Goal: Task Accomplishment & Management: Manage account settings

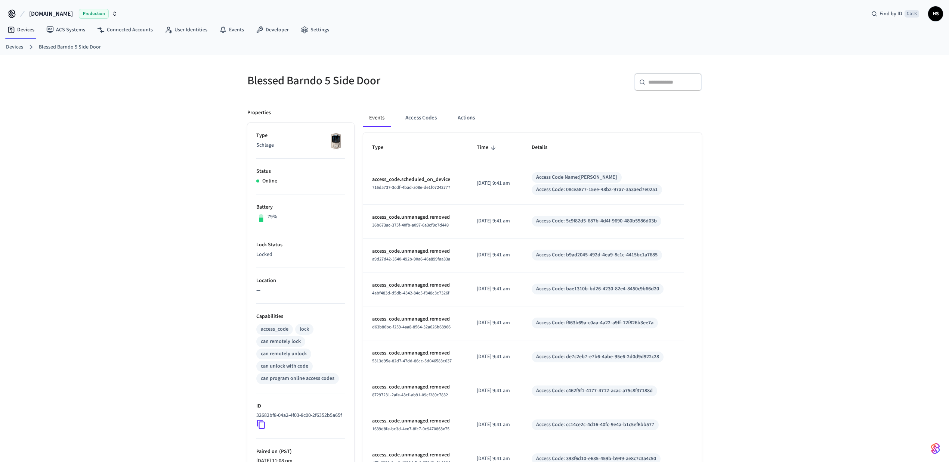
click at [423, 114] on button "Access Codes" at bounding box center [420, 118] width 43 height 18
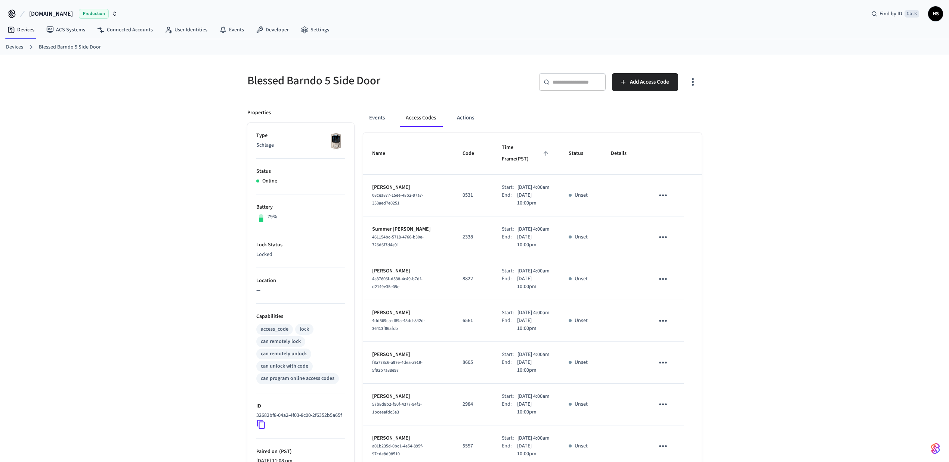
click at [398, 192] on span "08cea877-15ee-48b2-97a7-353aed7e0251" at bounding box center [397, 199] width 51 height 14
copy span "08cea877-15ee-48b2-97a7-353aed7e0251"
click at [468, 123] on button "Actions" at bounding box center [465, 118] width 29 height 18
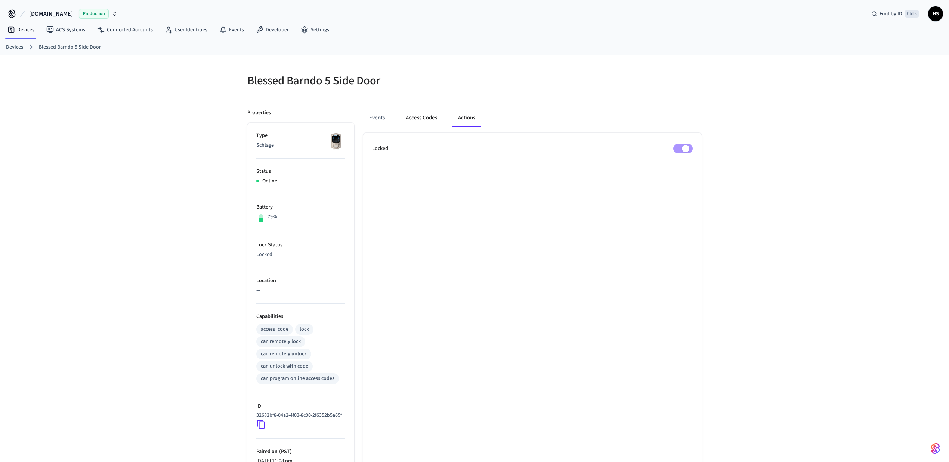
click at [427, 122] on button "Access Codes" at bounding box center [421, 118] width 43 height 18
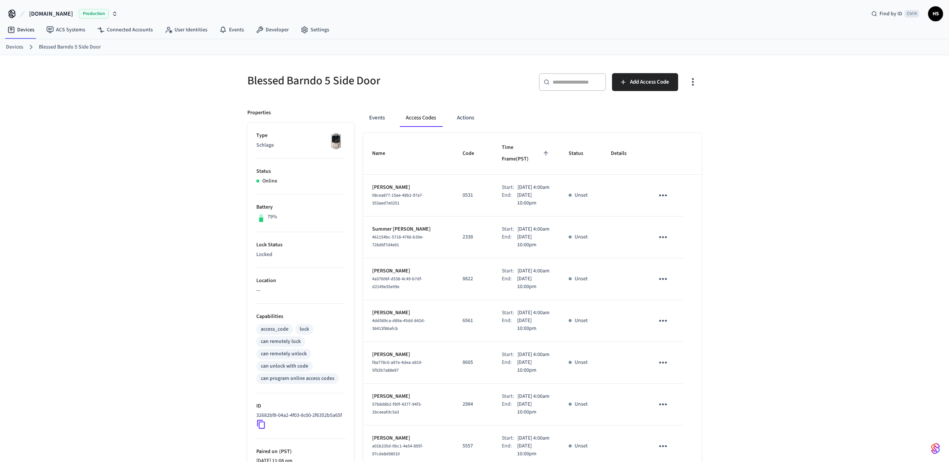
click at [693, 81] on icon "button" at bounding box center [693, 82] width 12 height 12
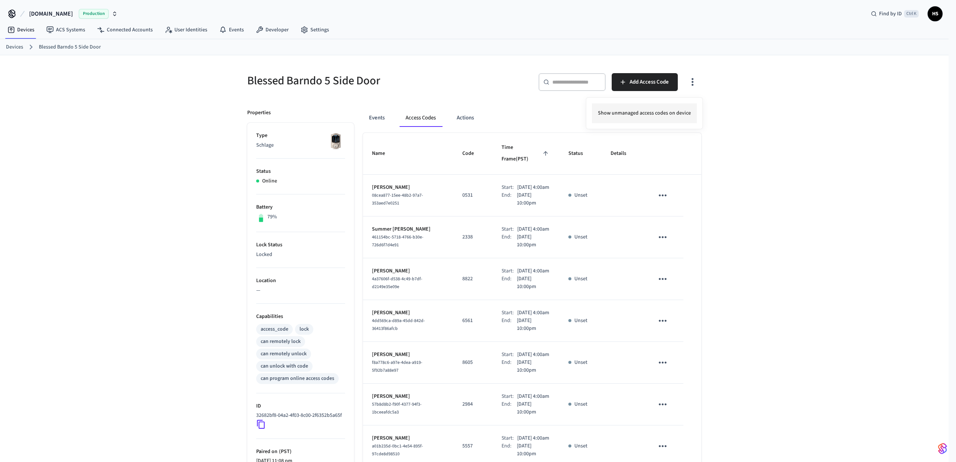
click at [655, 118] on li "Show unmanaged access codes on device" at bounding box center [644, 113] width 105 height 20
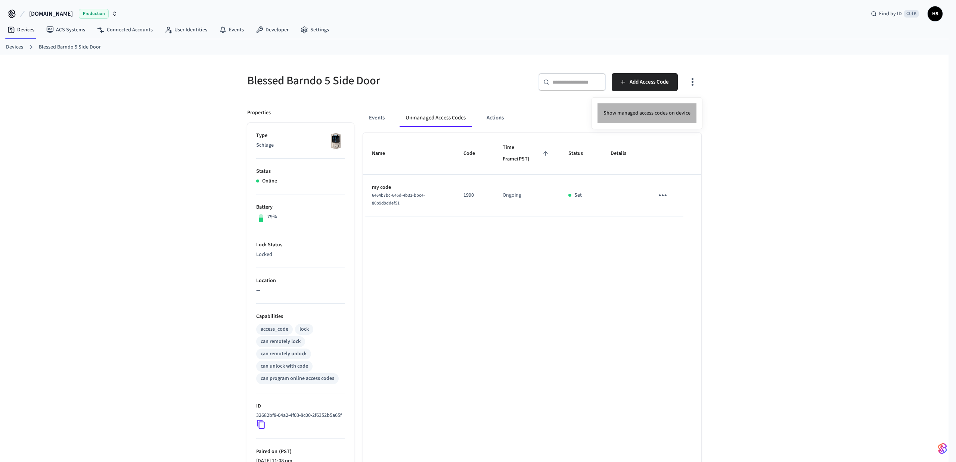
click at [652, 113] on li "Show managed access codes on device" at bounding box center [647, 113] width 99 height 20
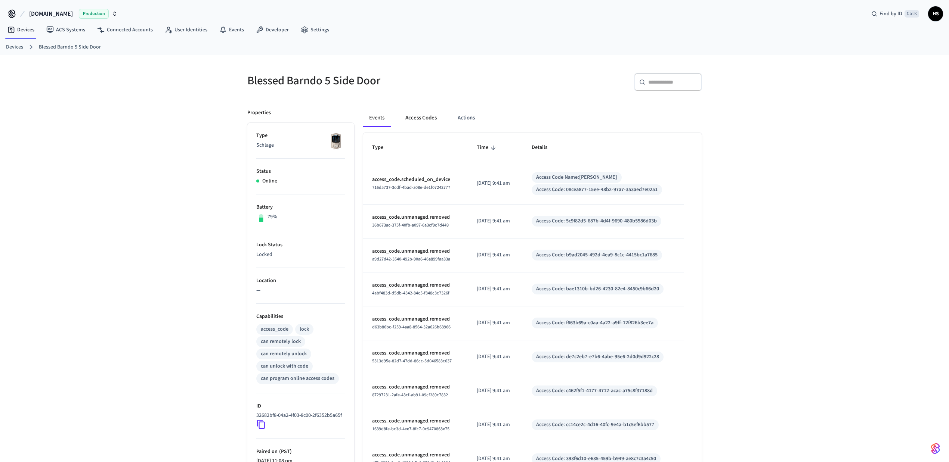
click at [422, 119] on button "Access Codes" at bounding box center [420, 118] width 43 height 18
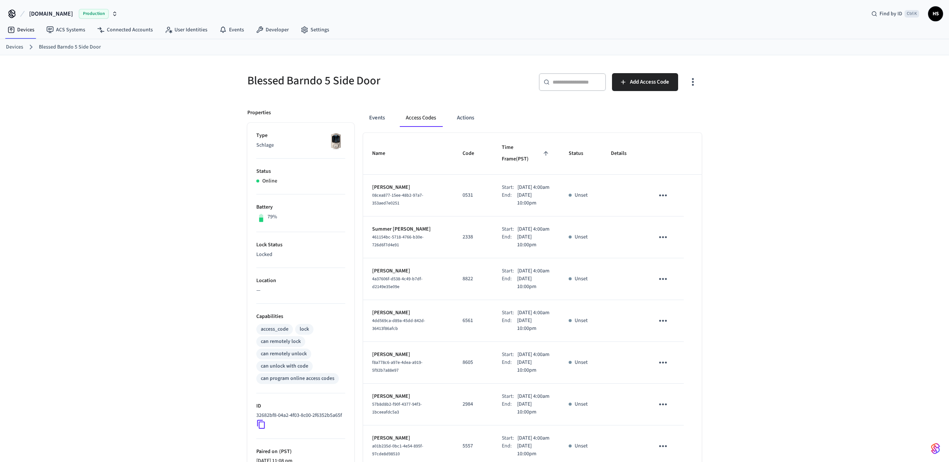
click at [692, 82] on icon "button" at bounding box center [693, 82] width 2 height 8
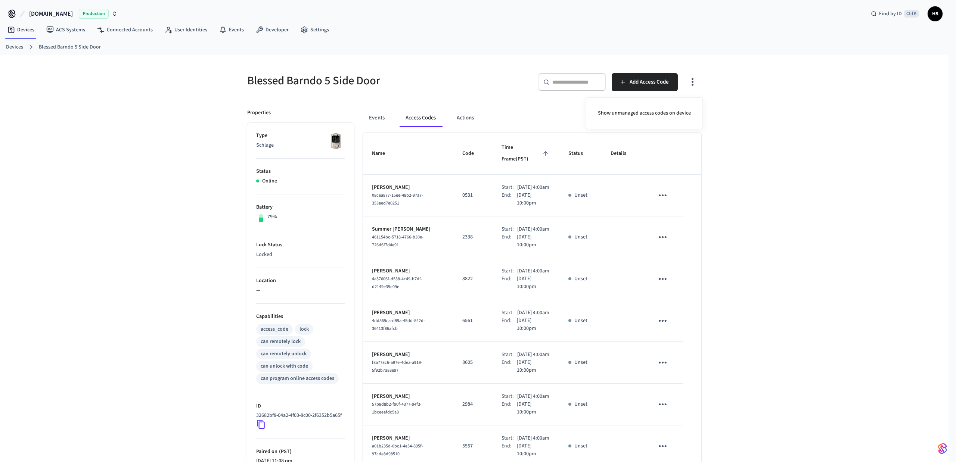
click at [777, 173] on div at bounding box center [478, 231] width 956 height 462
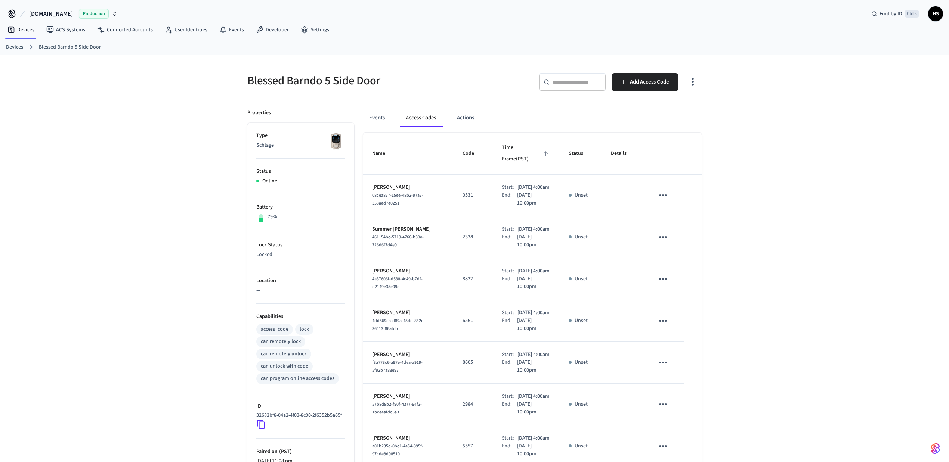
click at [402, 192] on span "08cea877-15ee-48b2-97a7-353aed7e0251" at bounding box center [397, 199] width 51 height 14
copy span "08cea877-15ee-48b2-97a7-353aed7e0251"
click at [380, 123] on button "Events" at bounding box center [377, 118] width 28 height 18
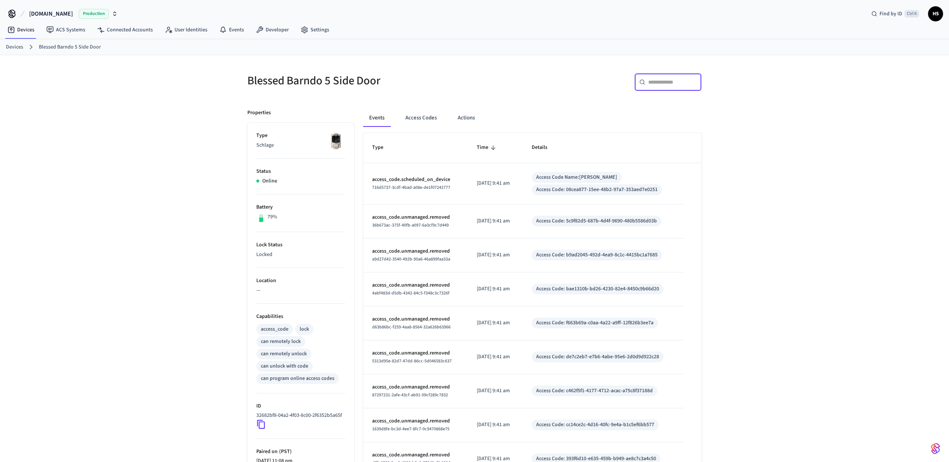
click at [670, 82] on input "text" at bounding box center [672, 81] width 49 height 7
paste input "**********"
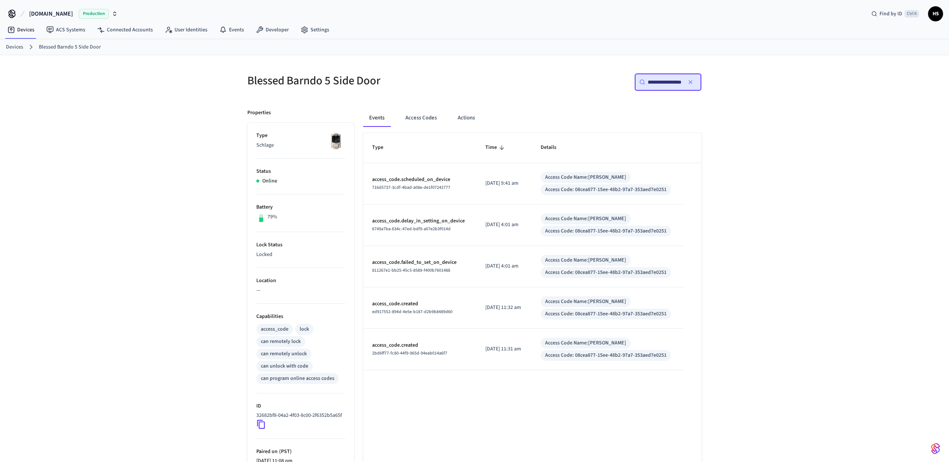
type input "**********"
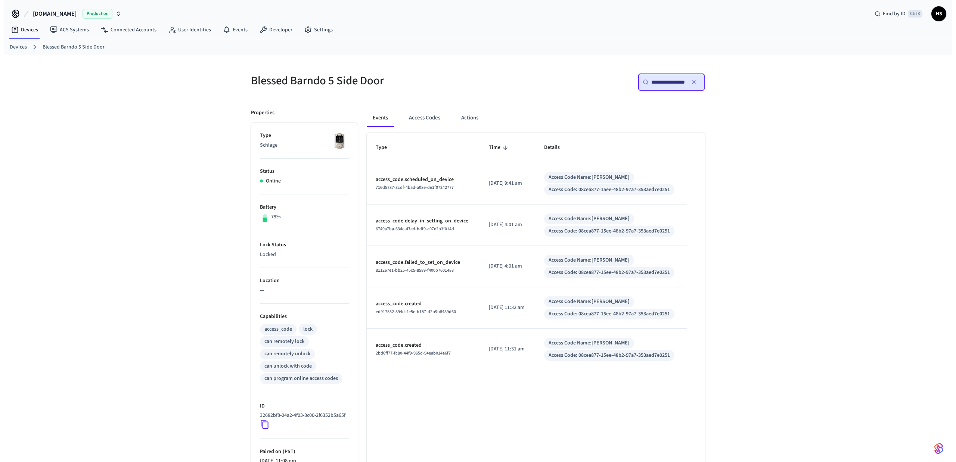
scroll to position [0, 0]
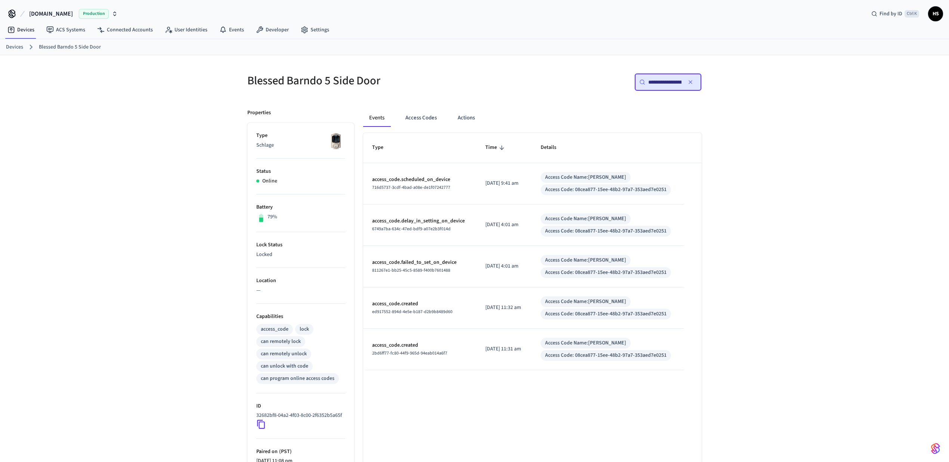
click at [771, 162] on div "**********" at bounding box center [474, 300] width 949 height 491
click at [425, 114] on button "Access Codes" at bounding box center [420, 118] width 43 height 18
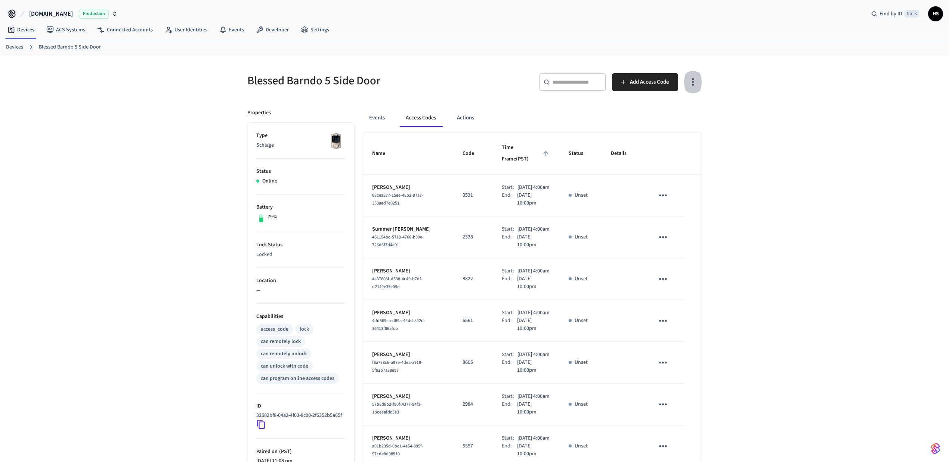
click at [698, 84] on icon "button" at bounding box center [693, 82] width 12 height 12
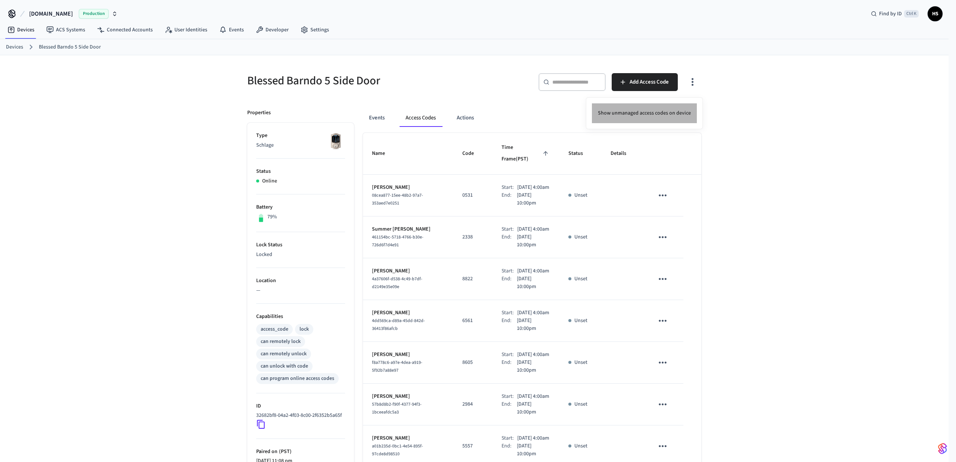
click at [685, 111] on li "Show unmanaged access codes on device" at bounding box center [644, 113] width 105 height 20
